Goal: Information Seeking & Learning: Learn about a topic

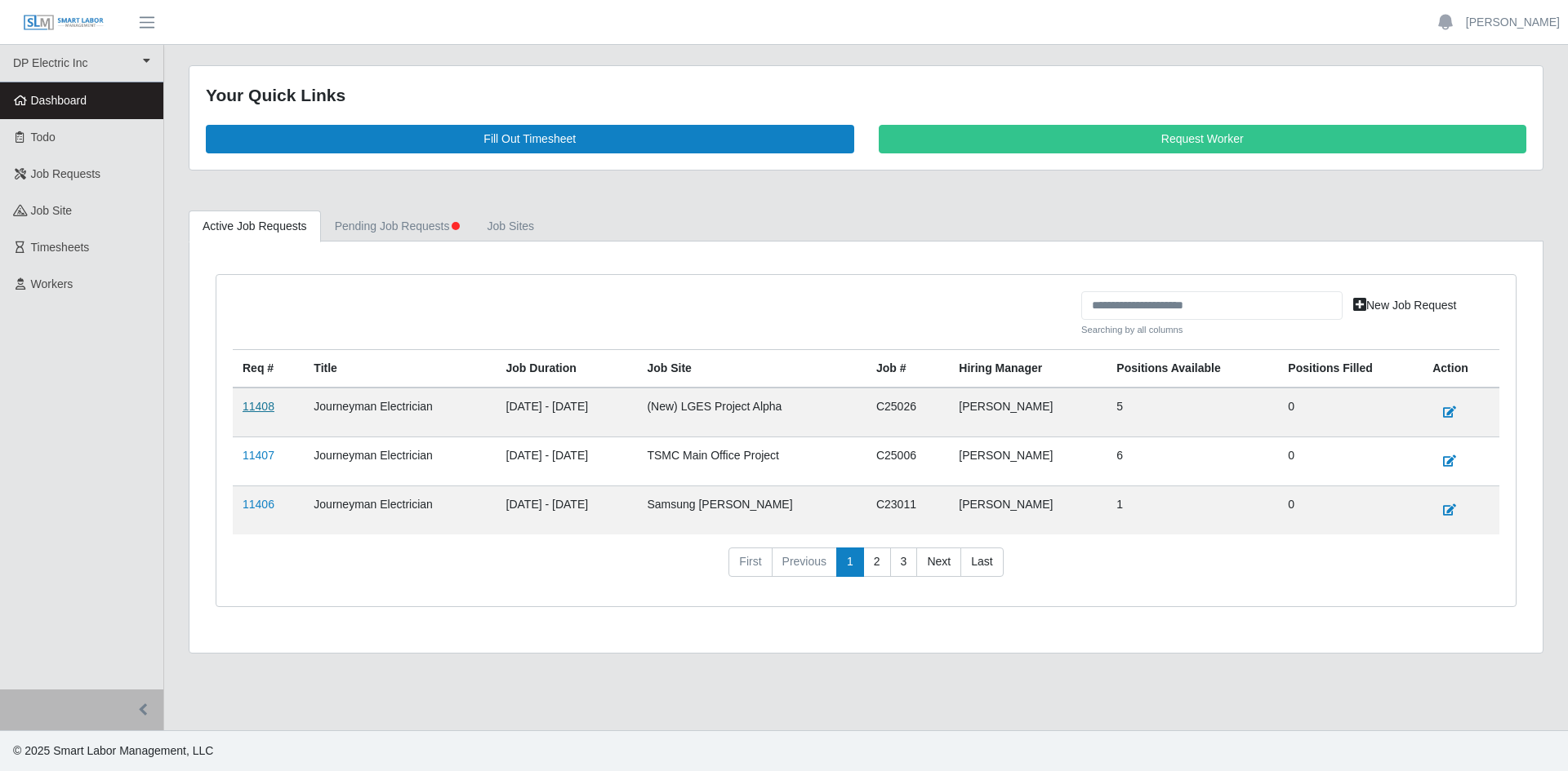
click at [252, 413] on link "11408" at bounding box center [259, 407] width 32 height 13
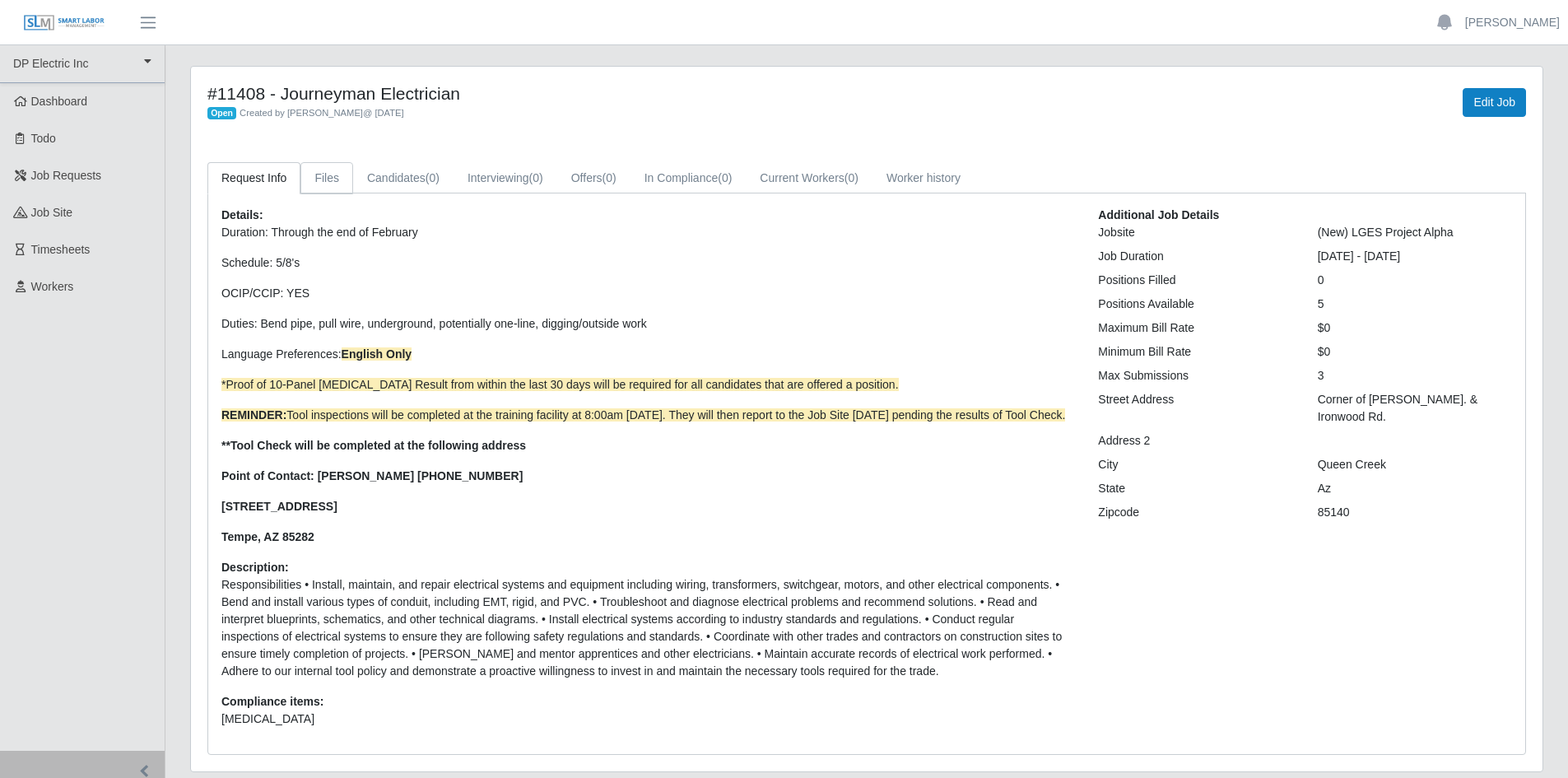
click at [327, 173] on link "Files" at bounding box center [327, 179] width 53 height 32
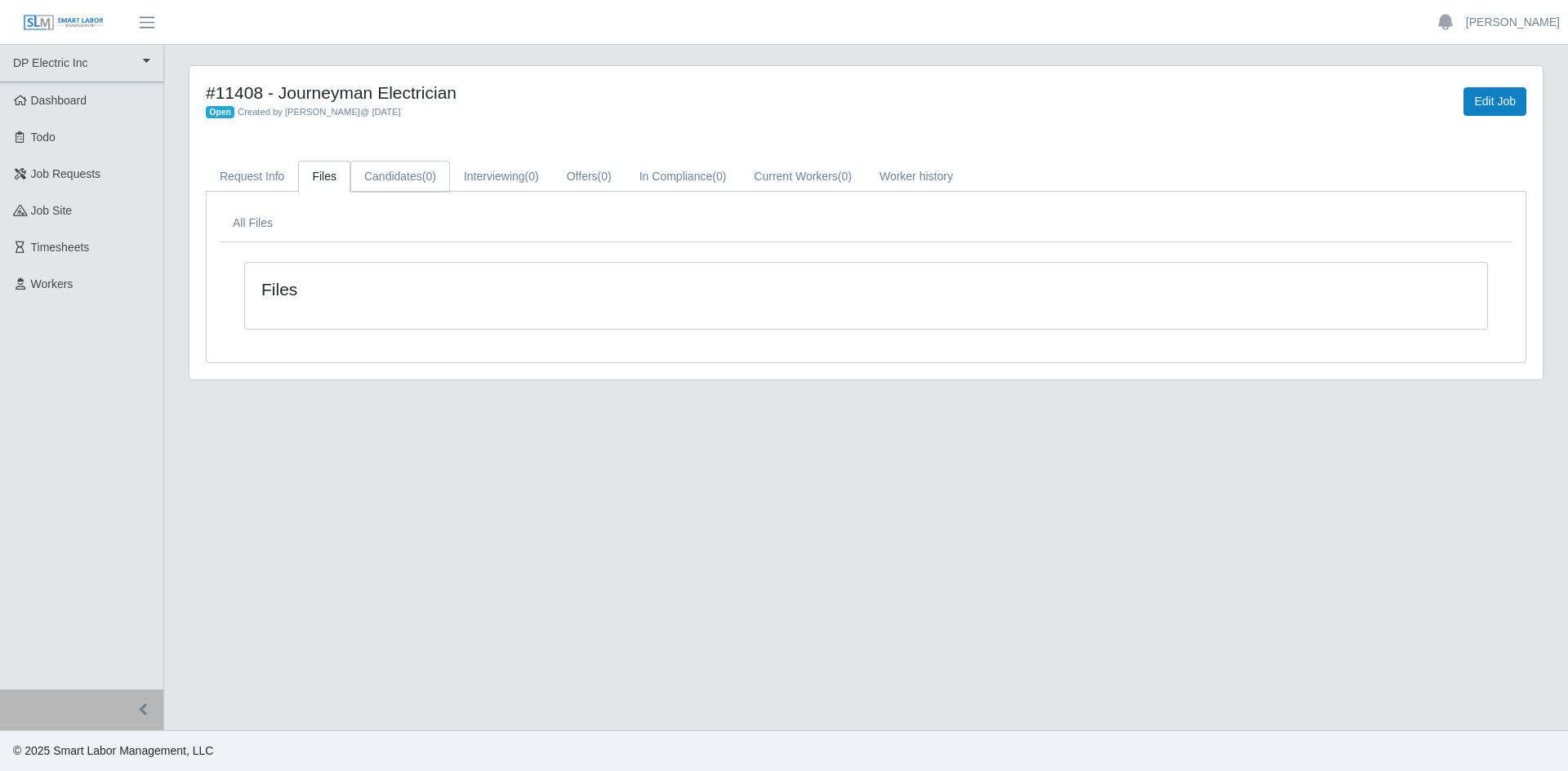
click at [430, 171] on span "(0)" at bounding box center [429, 177] width 13 height 13
click at [531, 173] on span "(0)" at bounding box center [532, 177] width 13 height 13
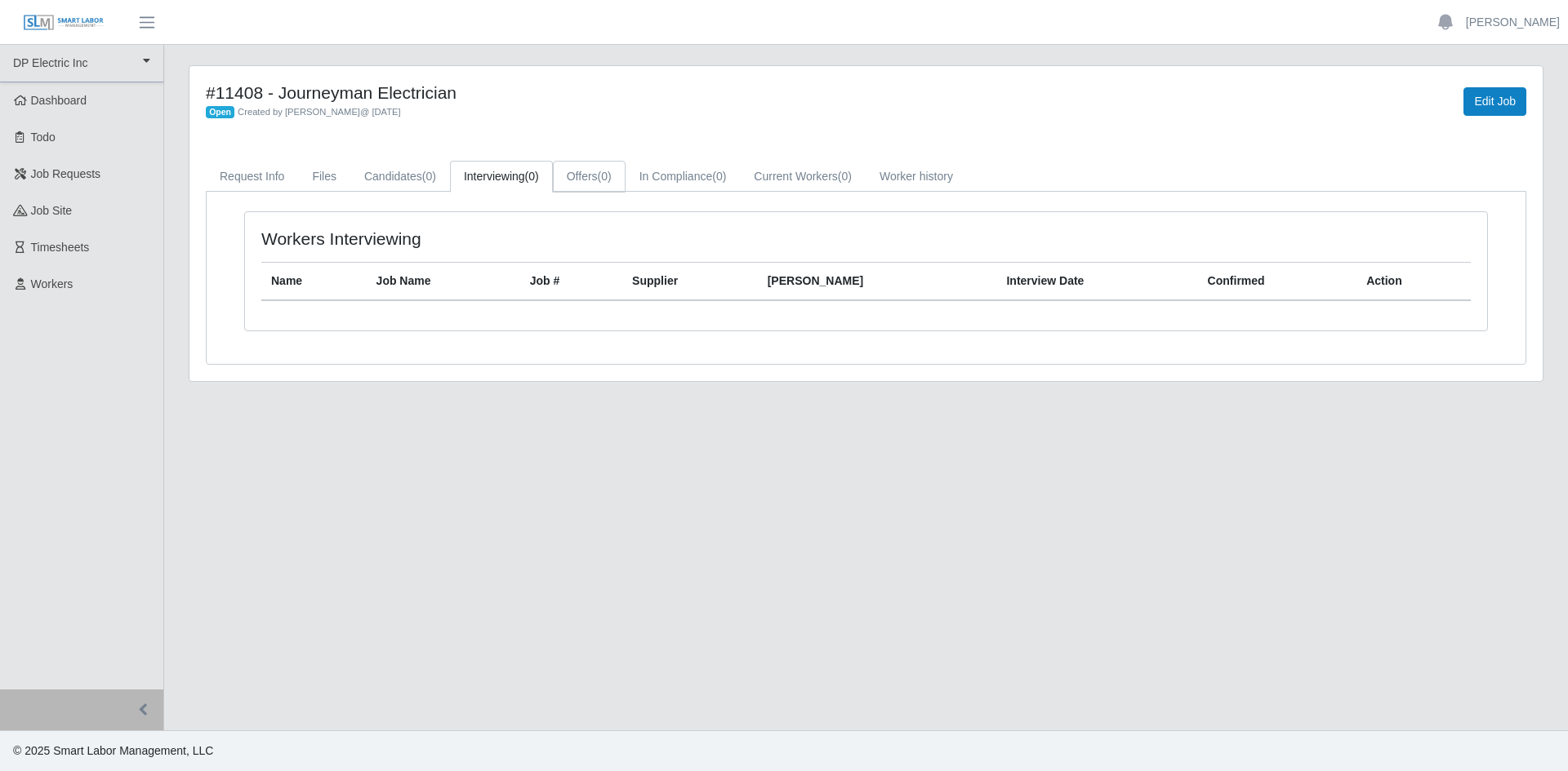
click at [602, 175] on span "(0)" at bounding box center [604, 177] width 13 height 13
click at [680, 180] on link "In Compliance (0)" at bounding box center [683, 177] width 115 height 32
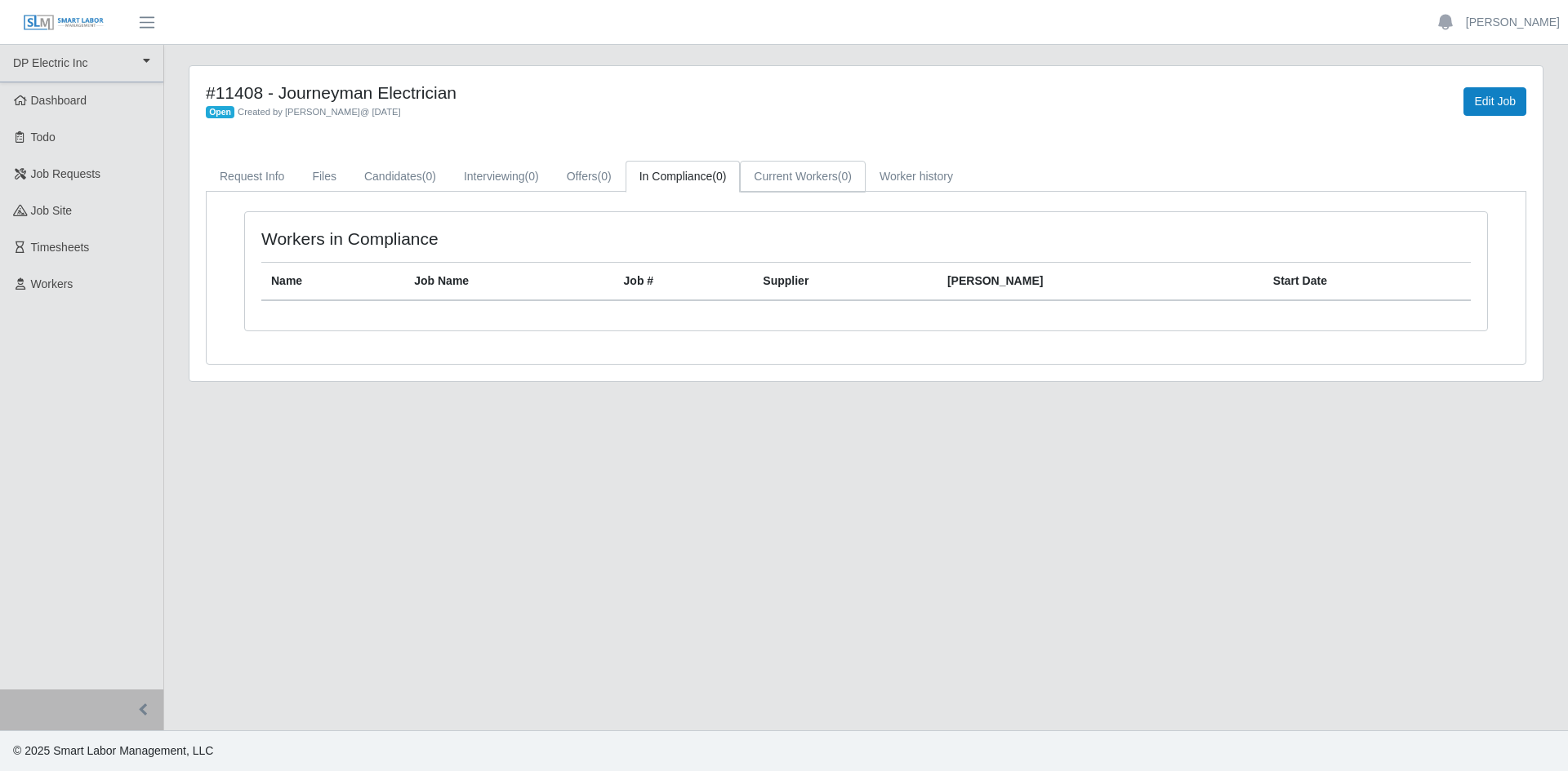
click at [801, 180] on link "Current Workers (0)" at bounding box center [803, 177] width 126 height 32
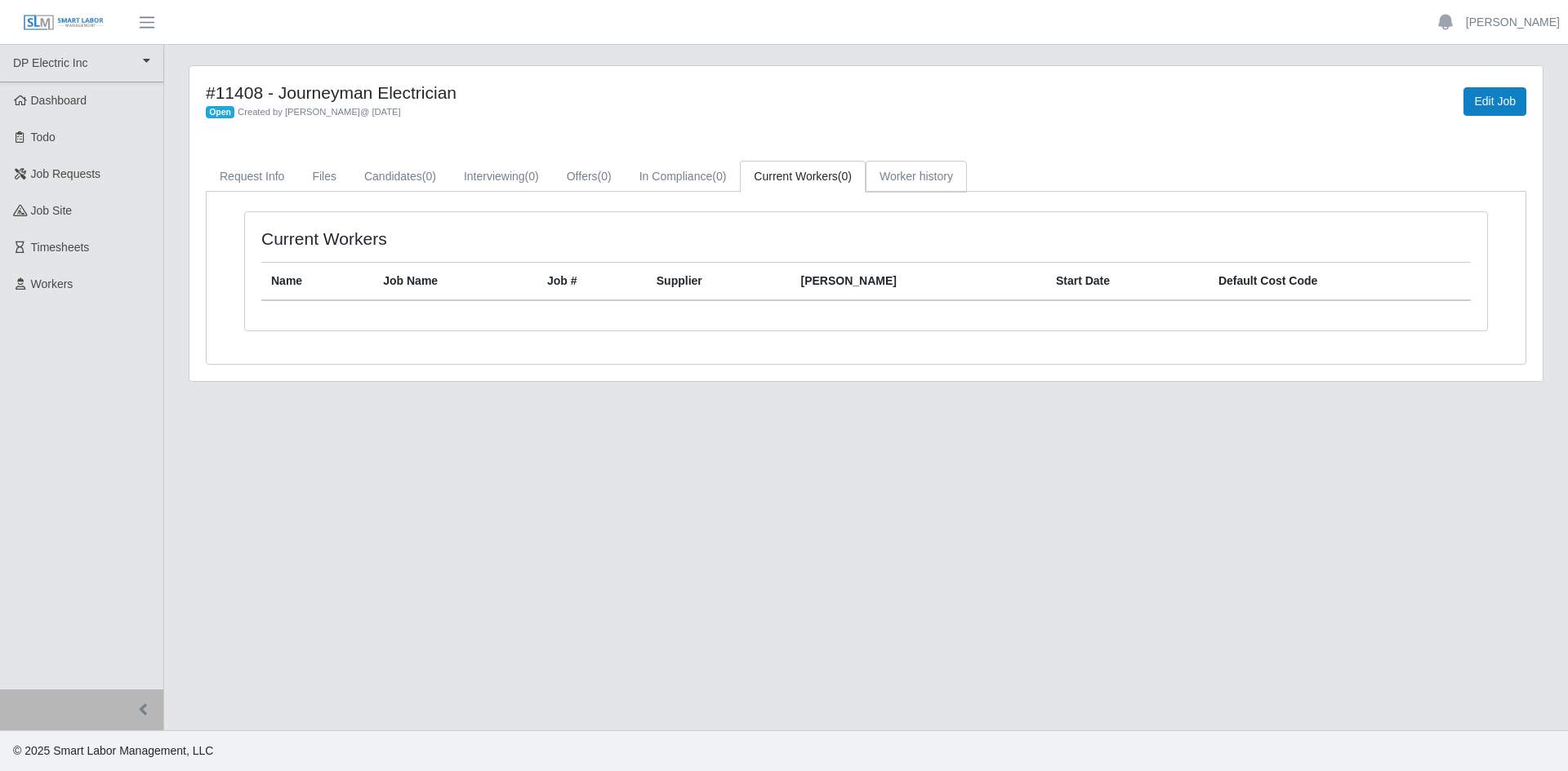
click at [919, 171] on link "Worker history" at bounding box center [916, 177] width 101 height 32
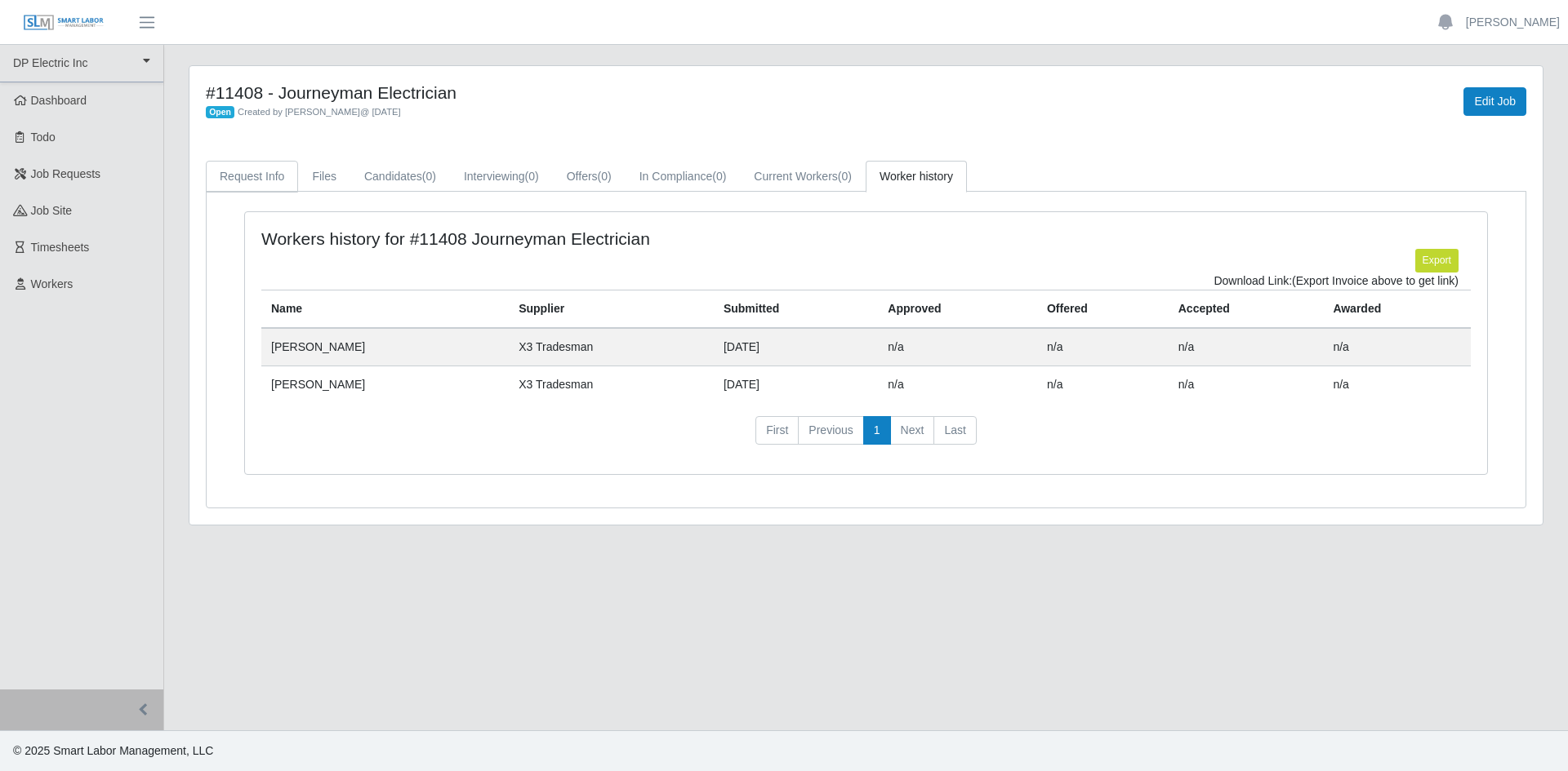
click at [254, 173] on link "Request Info" at bounding box center [251, 177] width 92 height 32
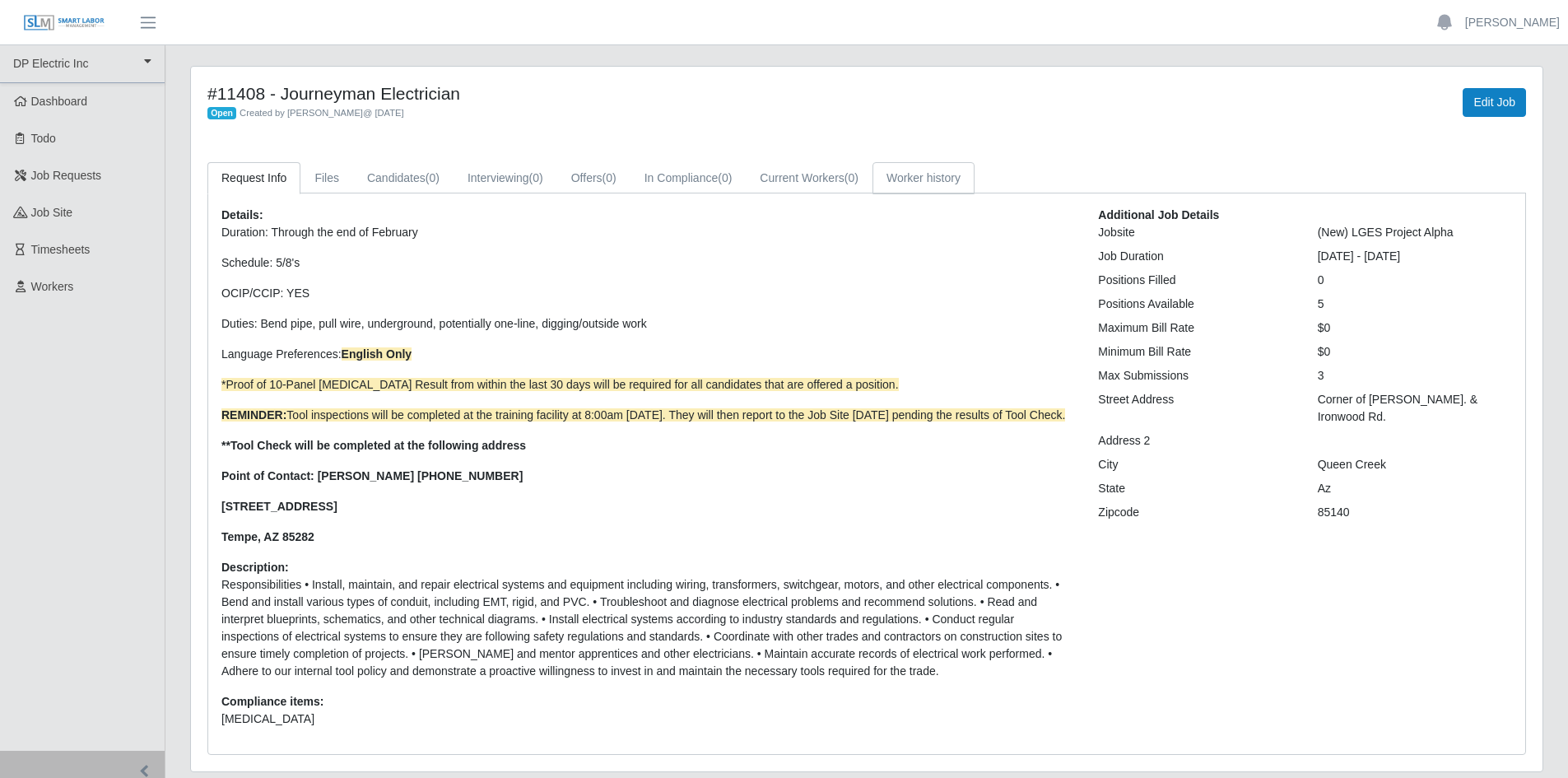
click at [928, 179] on link "Worker history" at bounding box center [924, 179] width 102 height 32
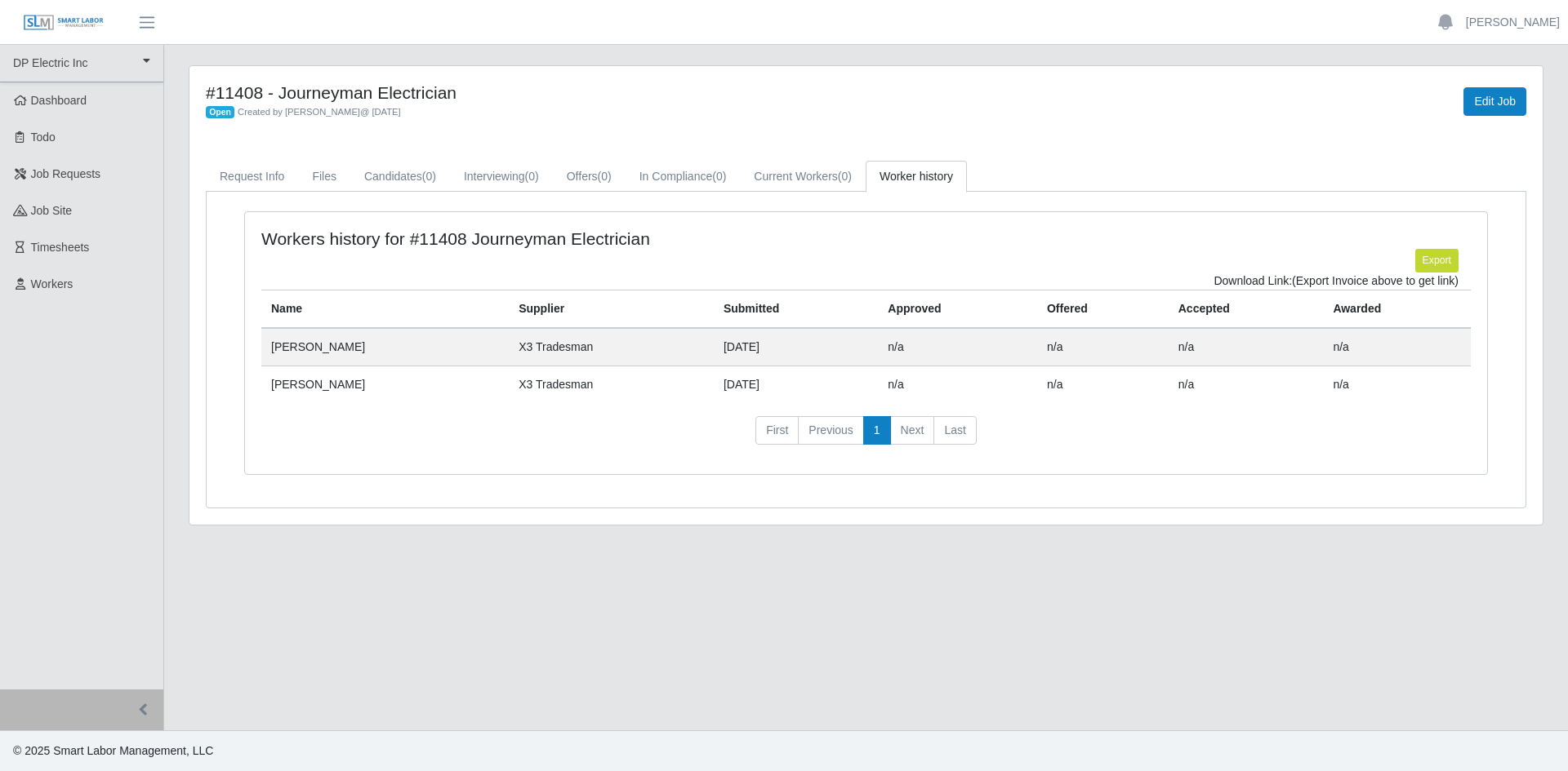
click at [325, 350] on td "[PERSON_NAME]" at bounding box center [385, 347] width 248 height 39
click at [309, 397] on td "[PERSON_NAME]" at bounding box center [385, 384] width 248 height 38
click at [314, 386] on td "[PERSON_NAME]" at bounding box center [385, 384] width 248 height 38
click at [454, 388] on td "[PERSON_NAME]" at bounding box center [385, 384] width 248 height 38
click at [536, 371] on td "X3 Tradesman" at bounding box center [611, 384] width 205 height 38
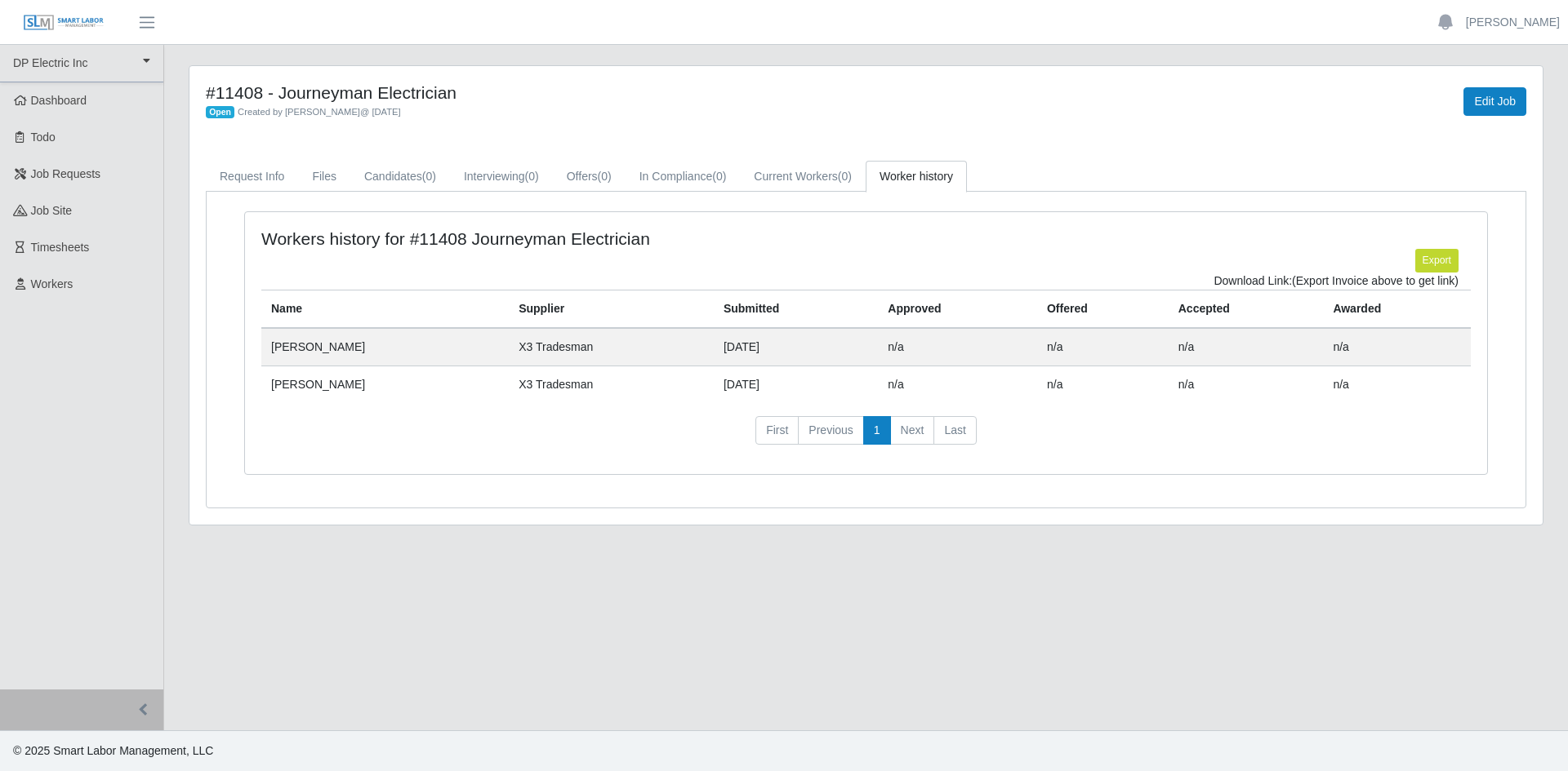
click at [519, 350] on td "X3 Tradesman" at bounding box center [611, 347] width 205 height 39
drag, startPoint x: 355, startPoint y: 346, endPoint x: 270, endPoint y: 348, distance: 85.0
click at [270, 348] on td "[PERSON_NAME]" at bounding box center [385, 347] width 248 height 39
